Goal: Obtain resource: Obtain resource

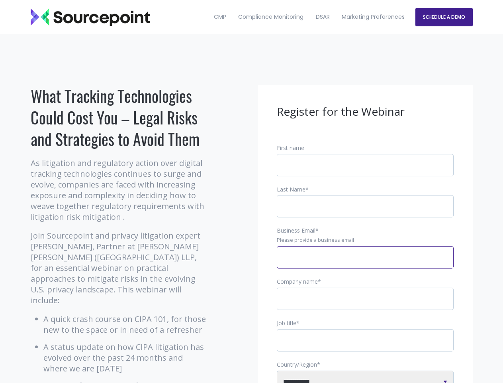
click at [365, 263] on input "Business Email *" at bounding box center [365, 257] width 177 height 22
